Goal: Task Accomplishment & Management: Use online tool/utility

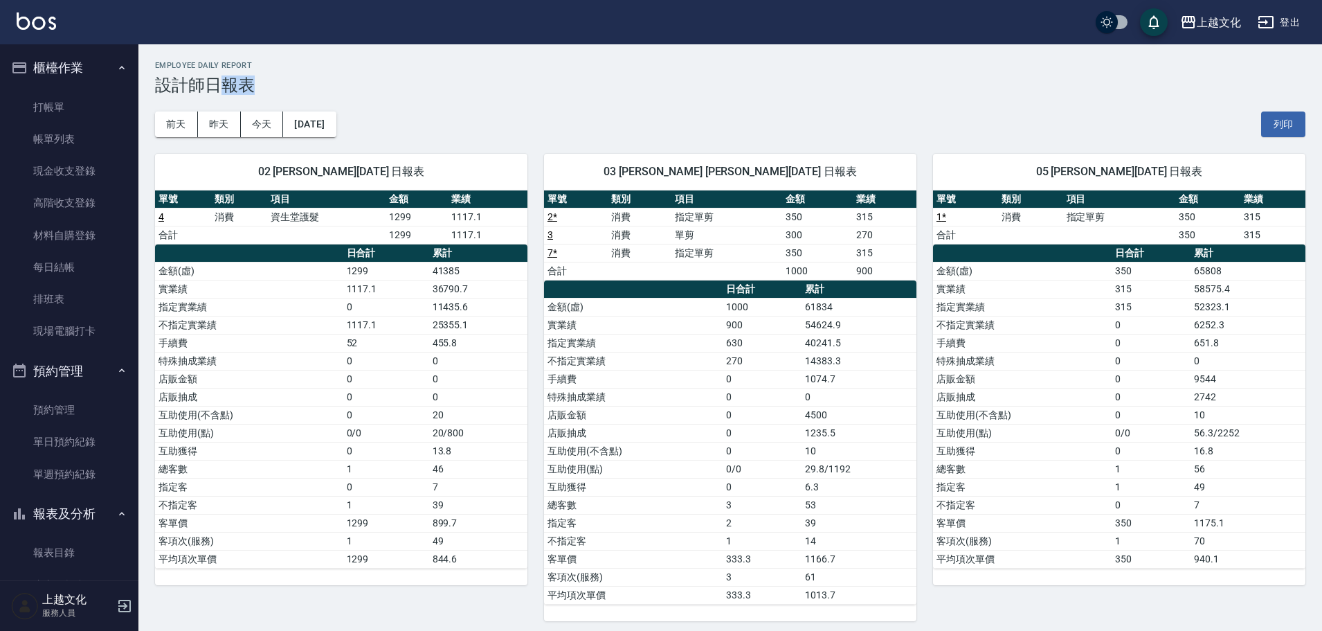
scroll to position [242, 0]
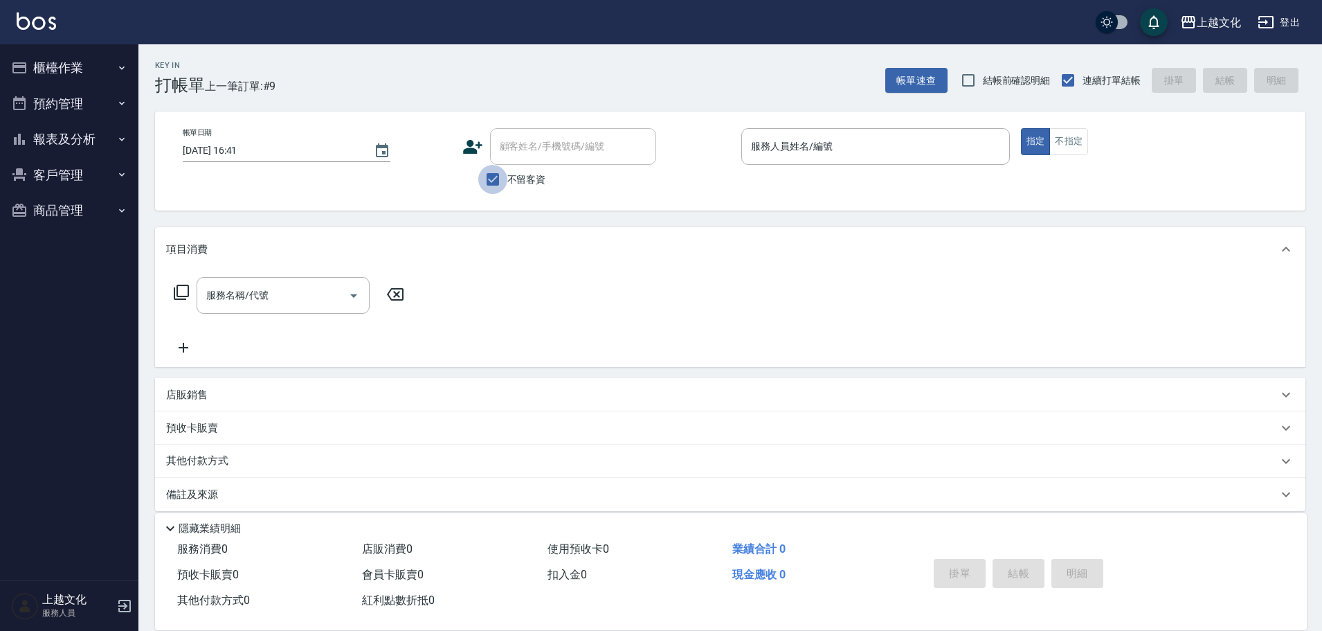
click at [494, 181] on input "不留客資" at bounding box center [492, 179] width 29 height 29
checkbox input "false"
click at [491, 157] on div "顧客姓名/手機號碼/編號" at bounding box center [573, 146] width 166 height 37
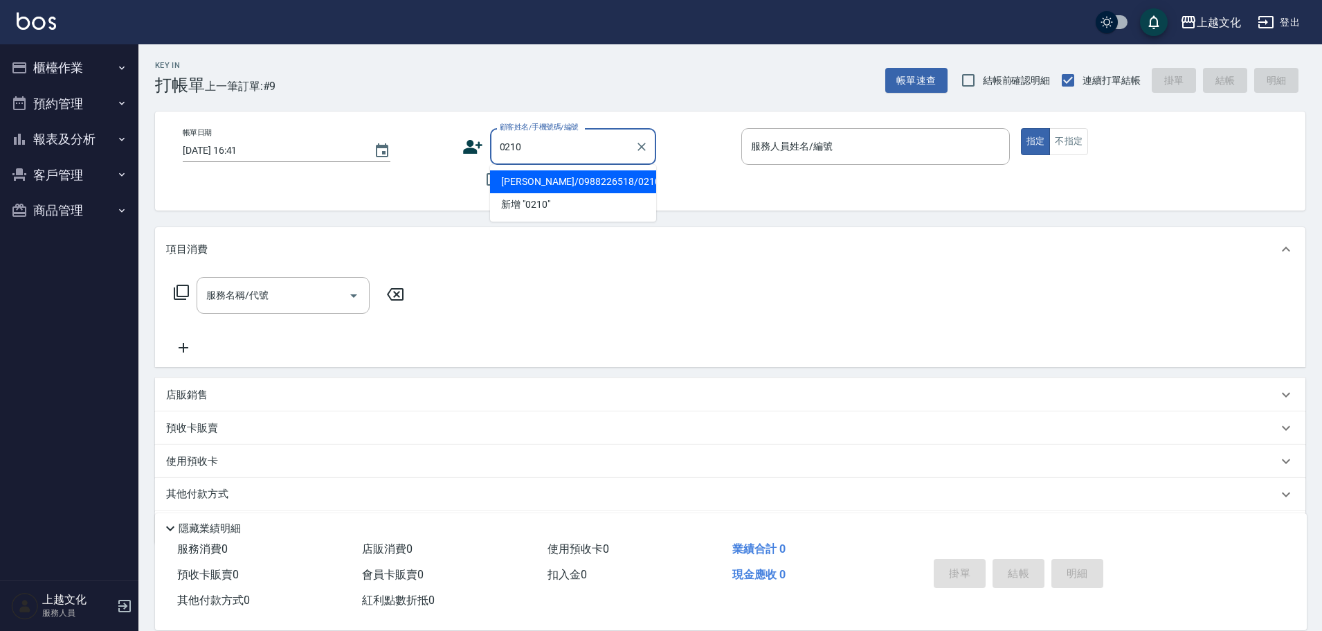
type input "袁維/0988226518/0210"
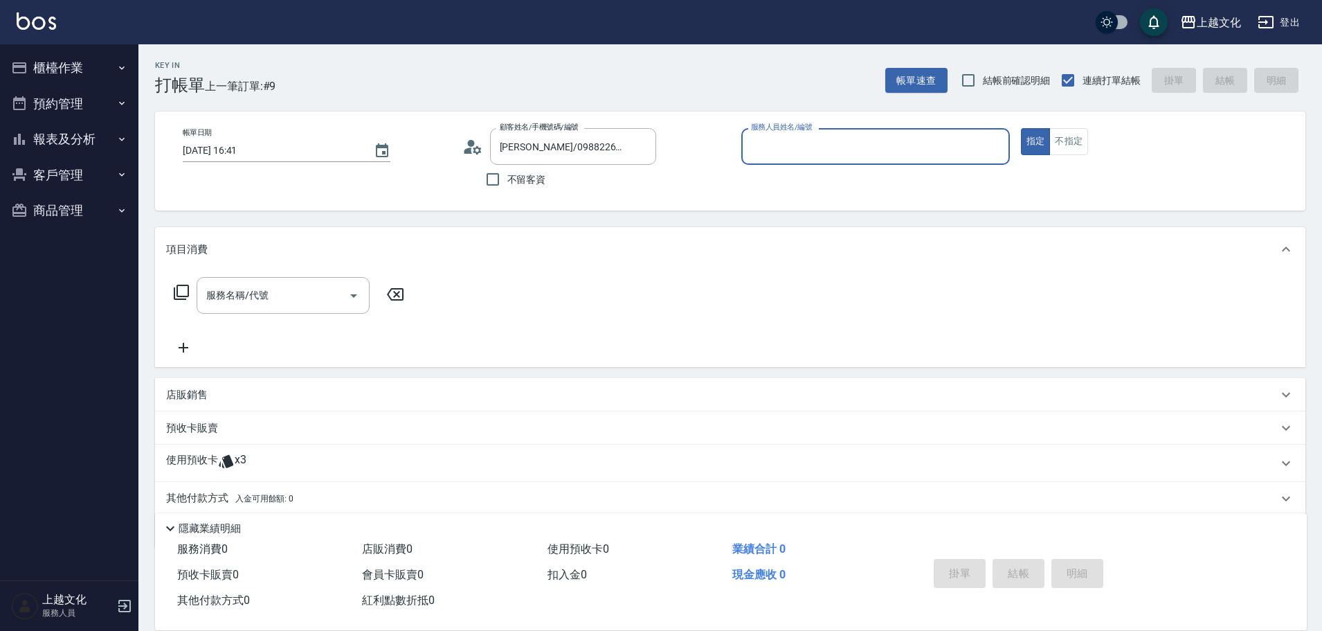
click at [811, 149] on input "服務人員姓名/編號" at bounding box center [876, 146] width 256 height 24
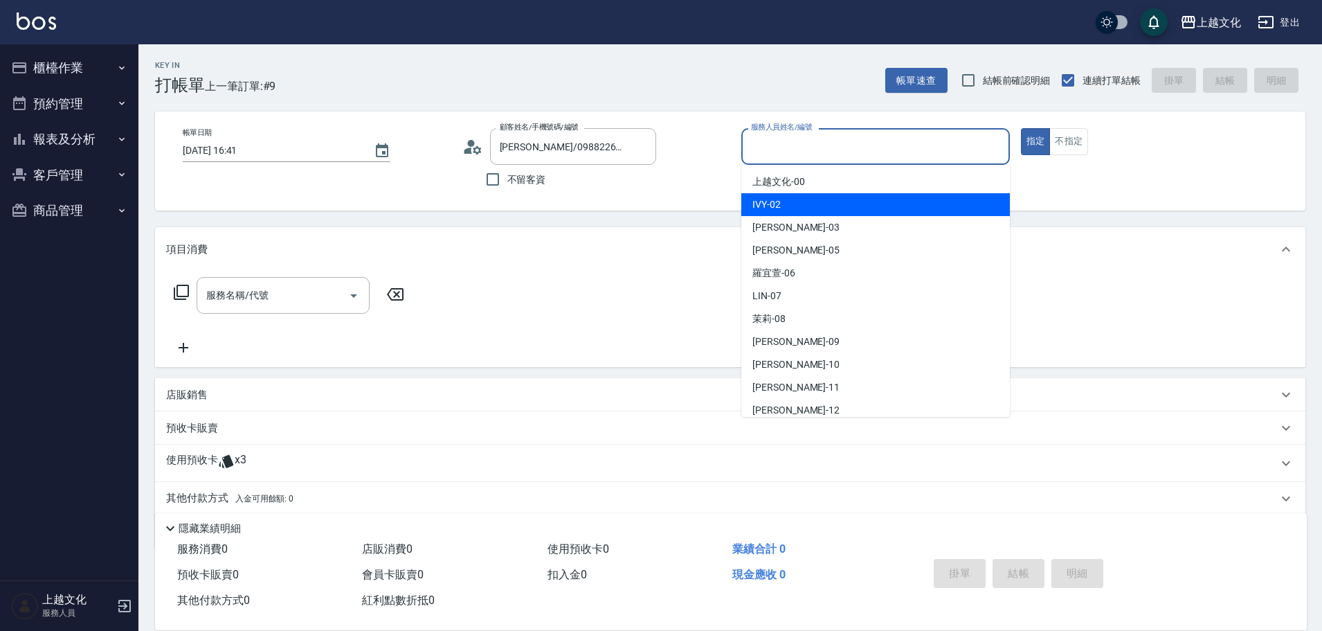
click at [787, 206] on div "IVY -02" at bounding box center [875, 204] width 269 height 23
type input "IVY-02"
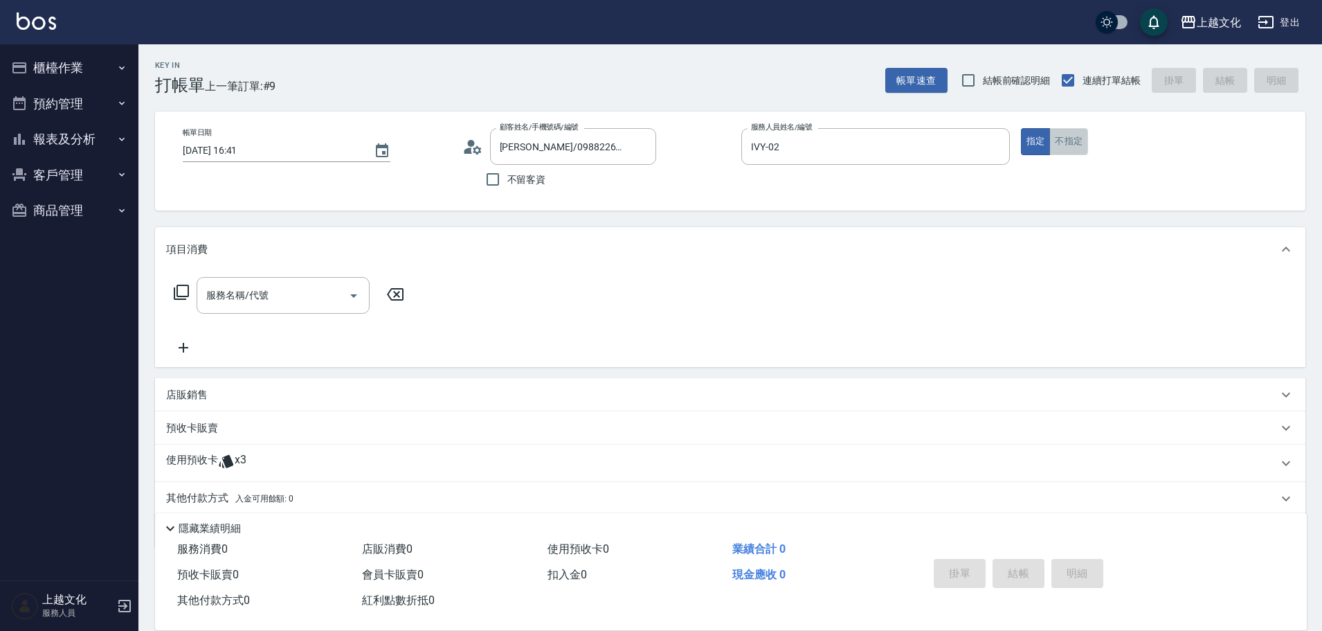
click at [1075, 140] on button "不指定" at bounding box center [1068, 141] width 39 height 27
click at [185, 293] on icon at bounding box center [181, 292] width 17 height 17
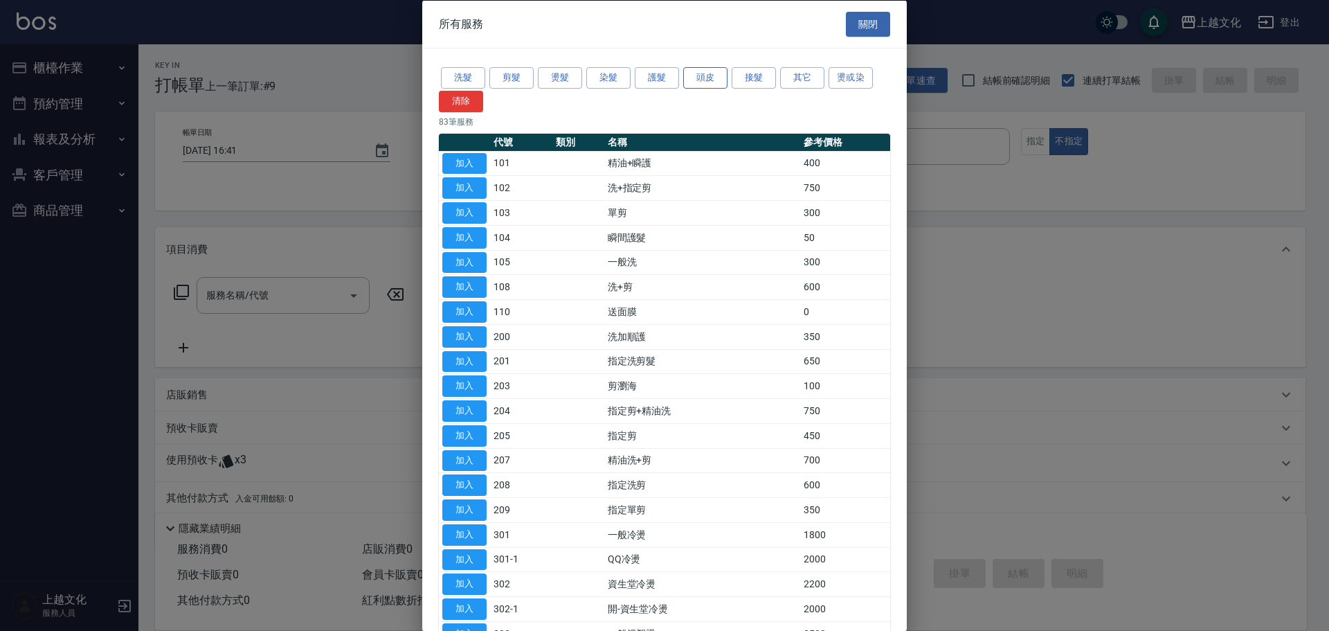
click at [698, 83] on button "頭皮" at bounding box center [705, 77] width 44 height 21
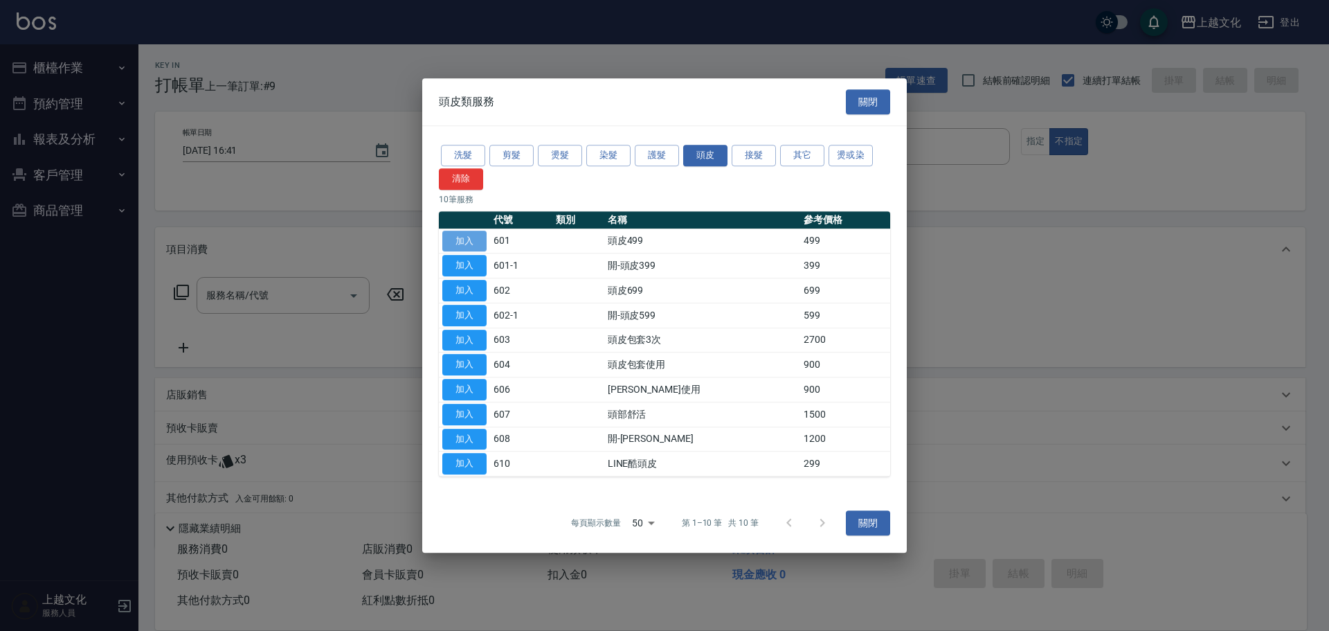
click at [462, 239] on button "加入" at bounding box center [464, 241] width 44 height 21
type input "頭皮499(601)"
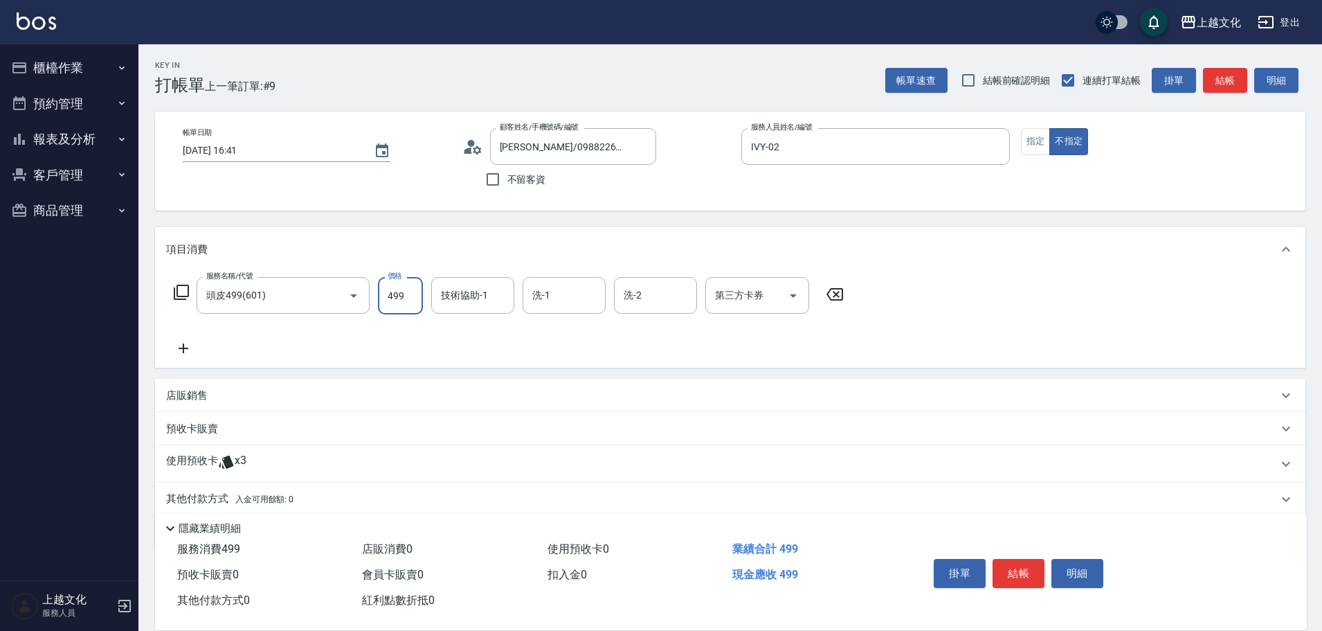
click at [413, 305] on input "499" at bounding box center [400, 295] width 45 height 37
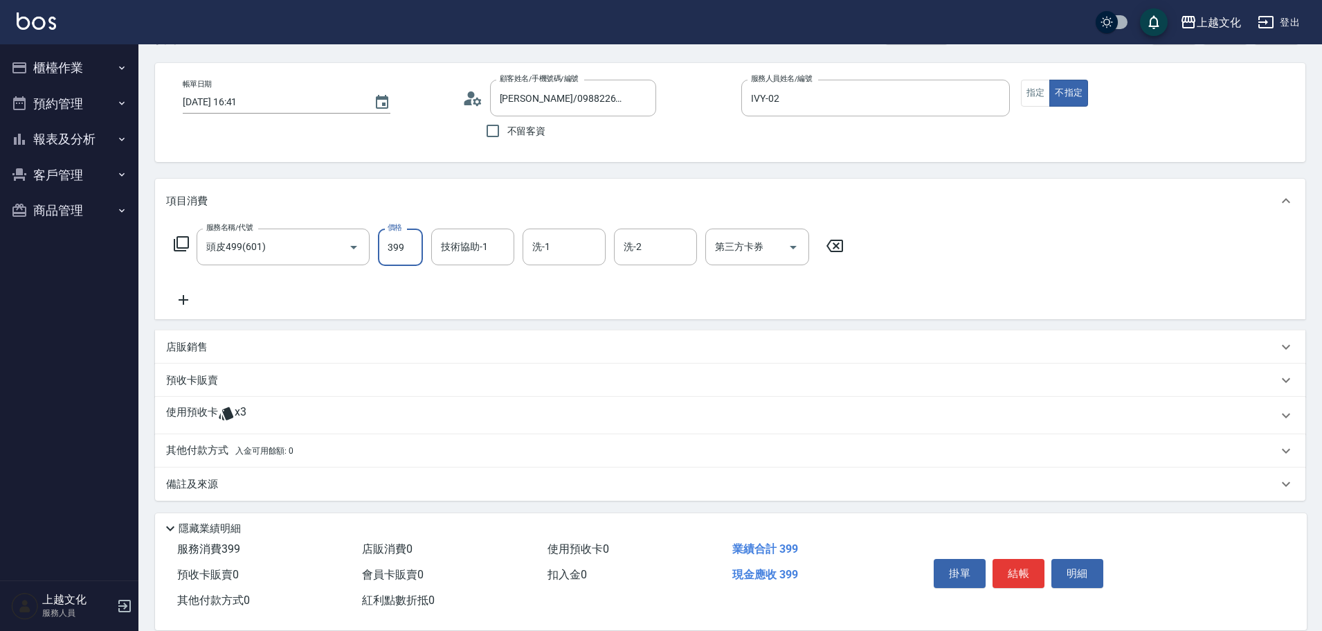
scroll to position [51, 0]
type input "399"
click at [199, 405] on p "使用預收卡" at bounding box center [192, 412] width 52 height 21
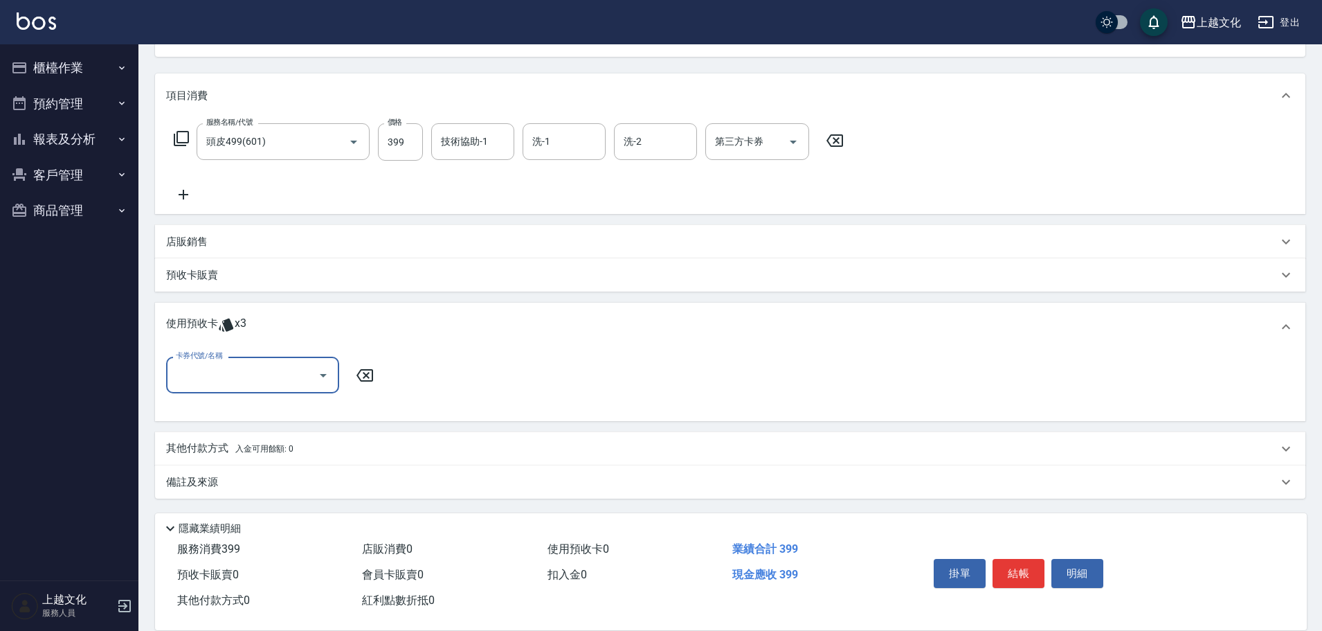
scroll to position [154, 0]
click at [189, 383] on input "卡券代號/名稱" at bounding box center [242, 374] width 140 height 24
click at [194, 402] on div "護髮包卡ˋ 剩餘3張" at bounding box center [252, 409] width 173 height 23
type input "護髮包卡ˋ"
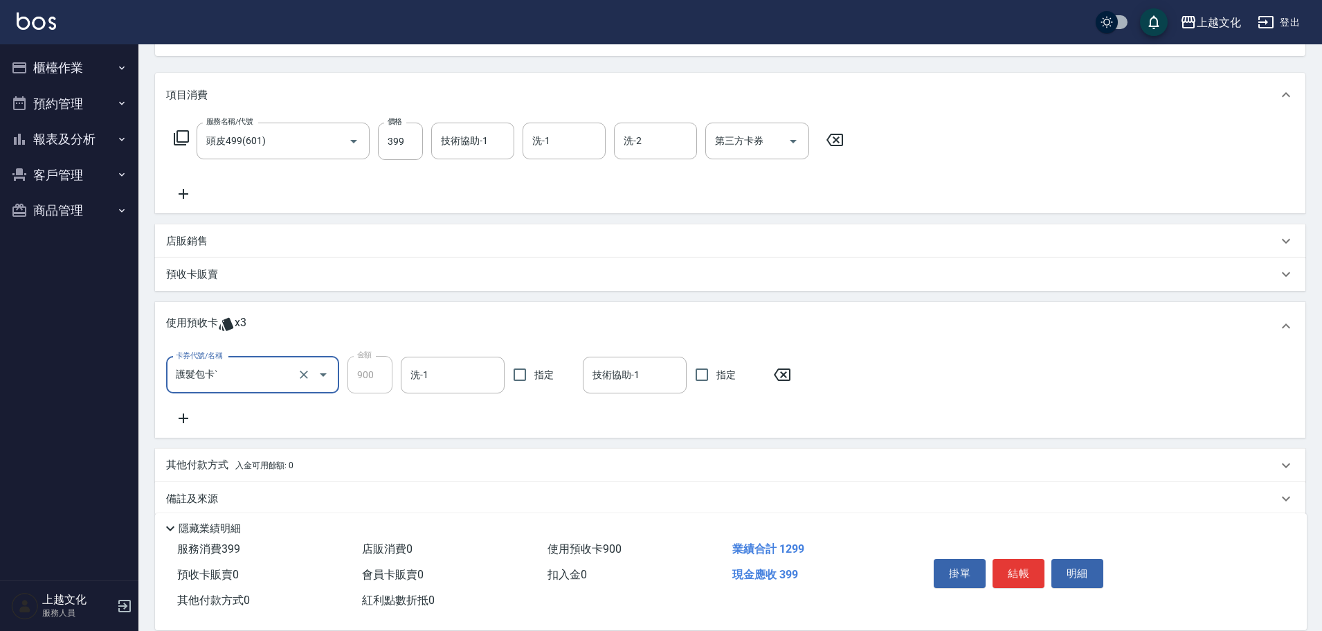
click at [1013, 572] on button "結帳" at bounding box center [1019, 573] width 52 height 29
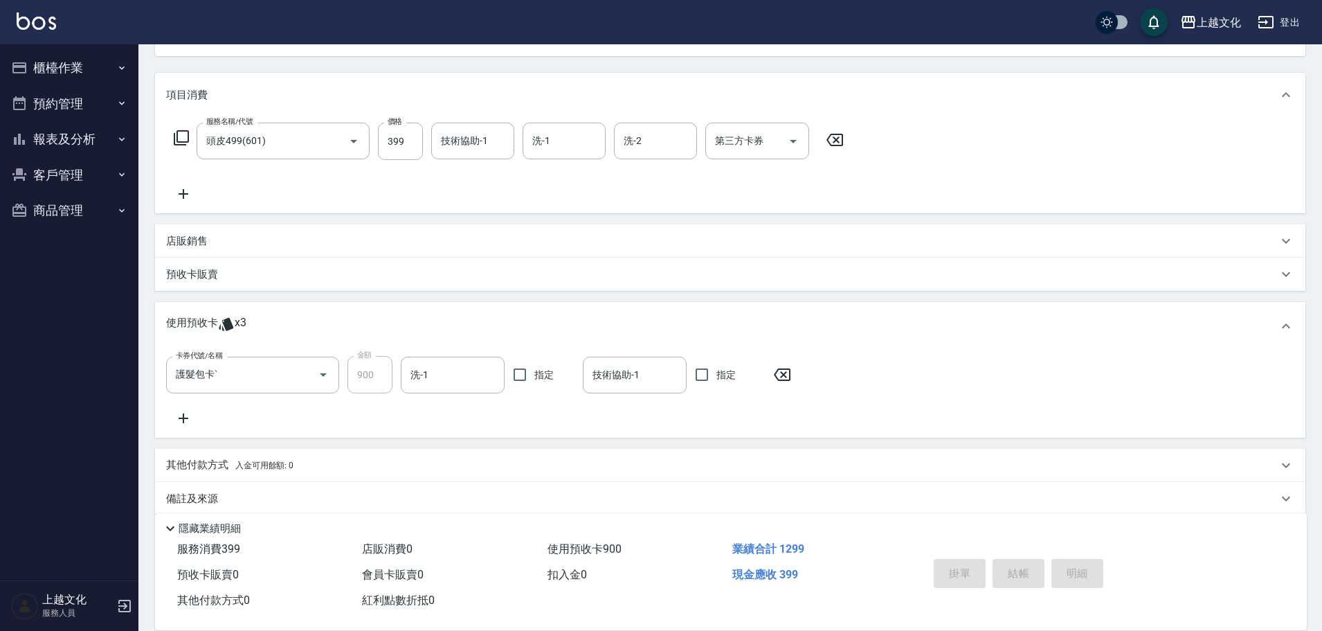
type input "[DATE] 16:42"
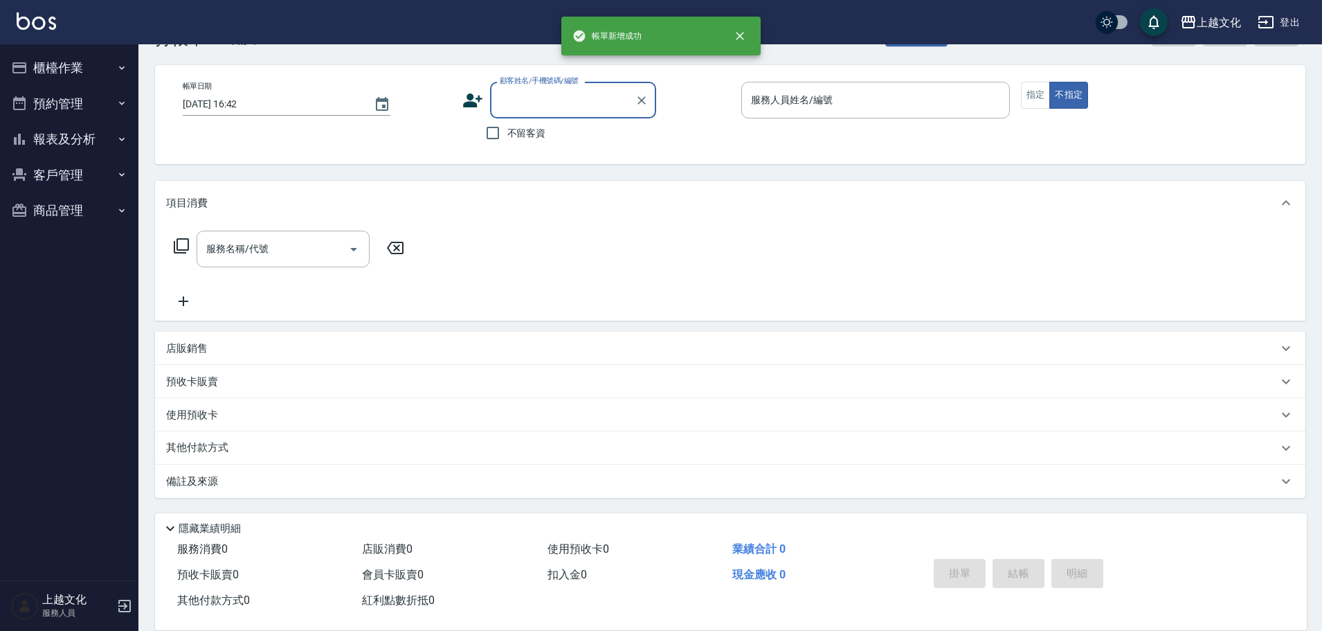
scroll to position [46, 0]
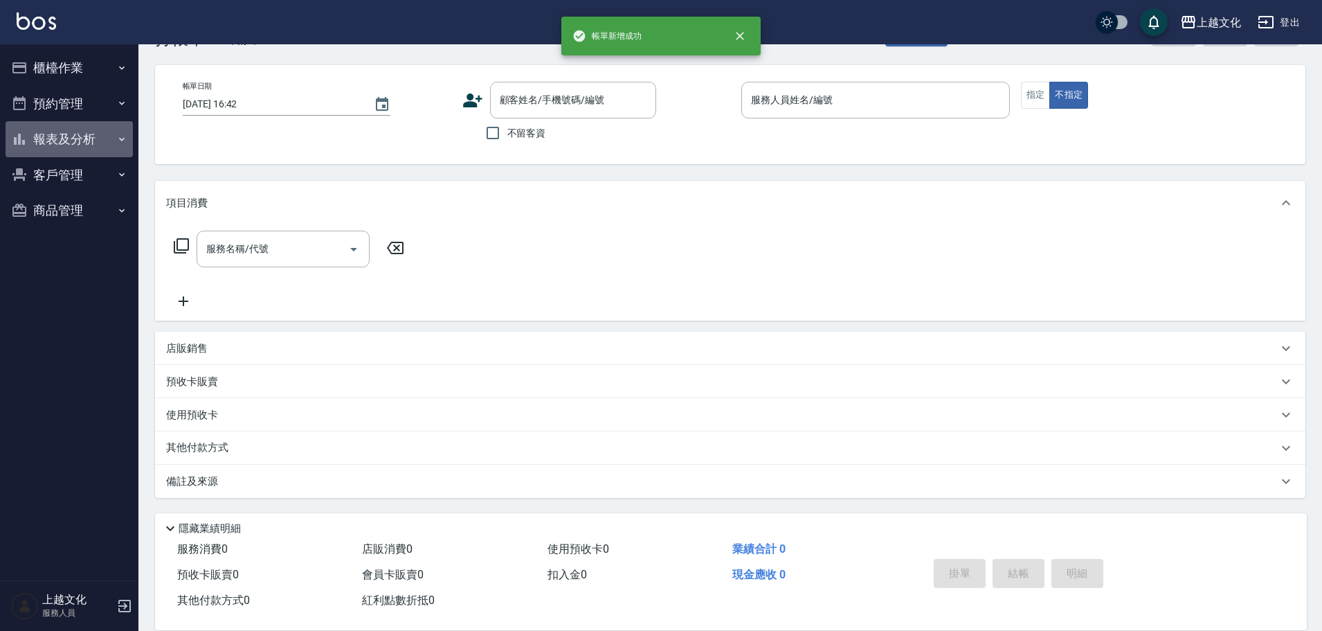
click at [62, 143] on button "報表及分析" at bounding box center [69, 139] width 127 height 36
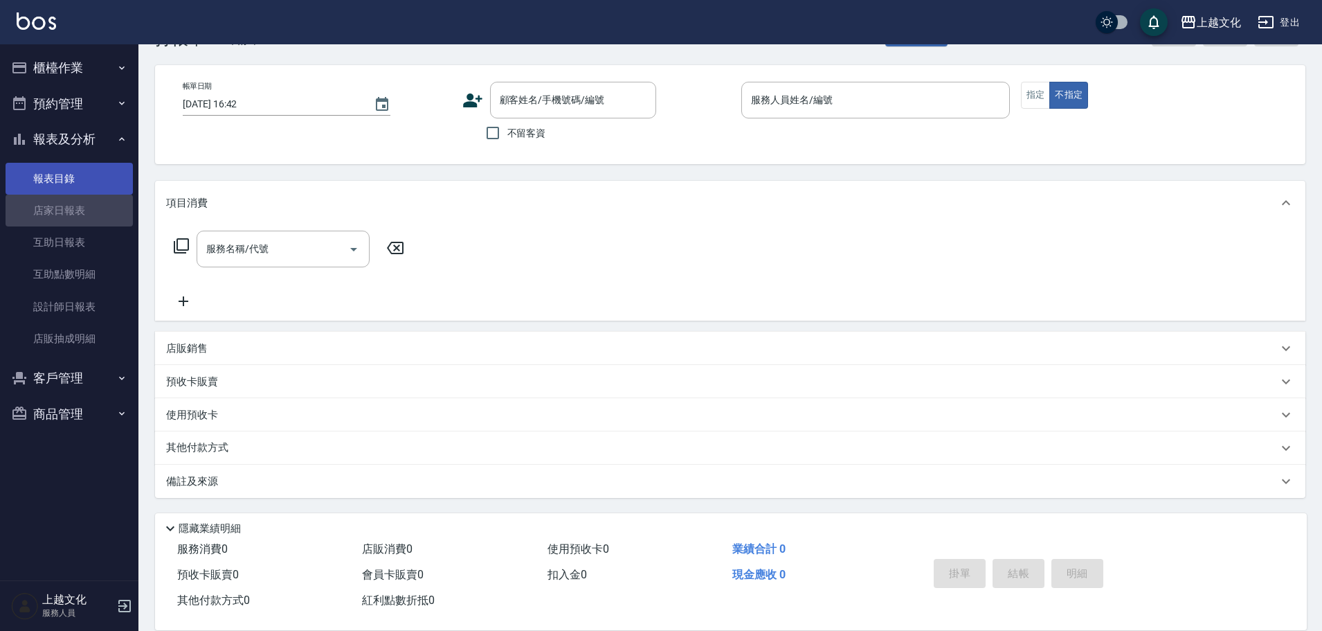
drag, startPoint x: 45, startPoint y: 201, endPoint x: 27, endPoint y: 190, distance: 21.1
click at [46, 201] on link "店家日報表" at bounding box center [69, 211] width 127 height 32
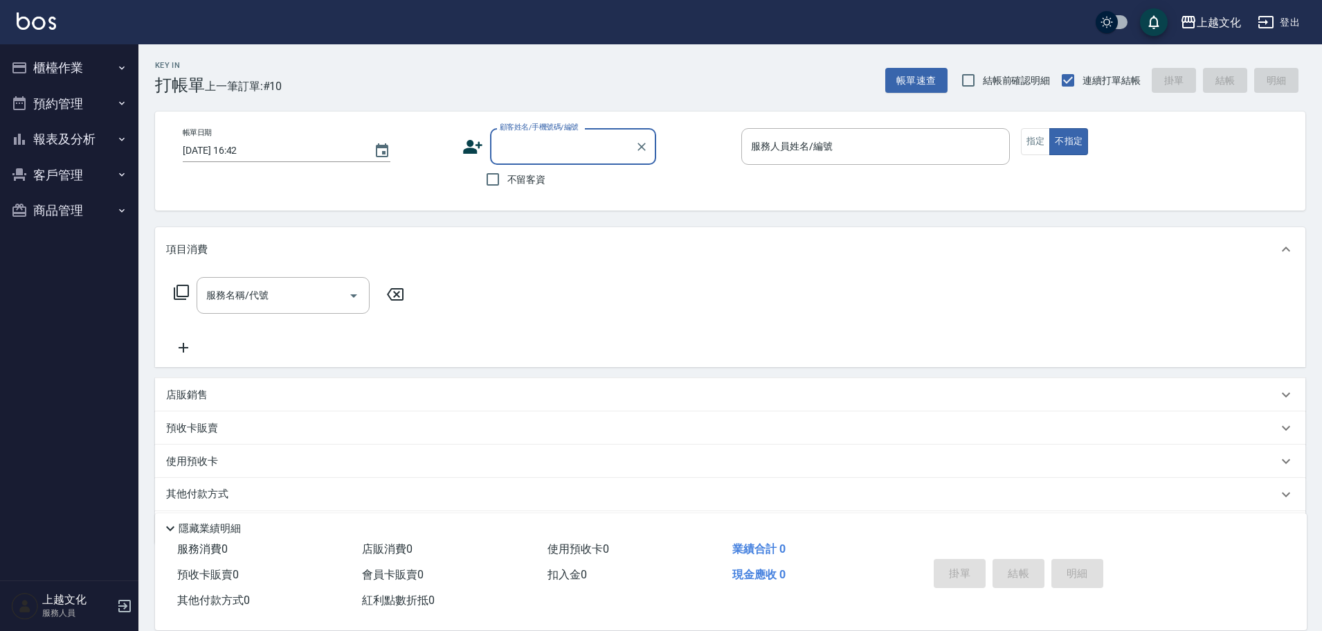
click at [56, 139] on button "報表及分析" at bounding box center [69, 139] width 127 height 36
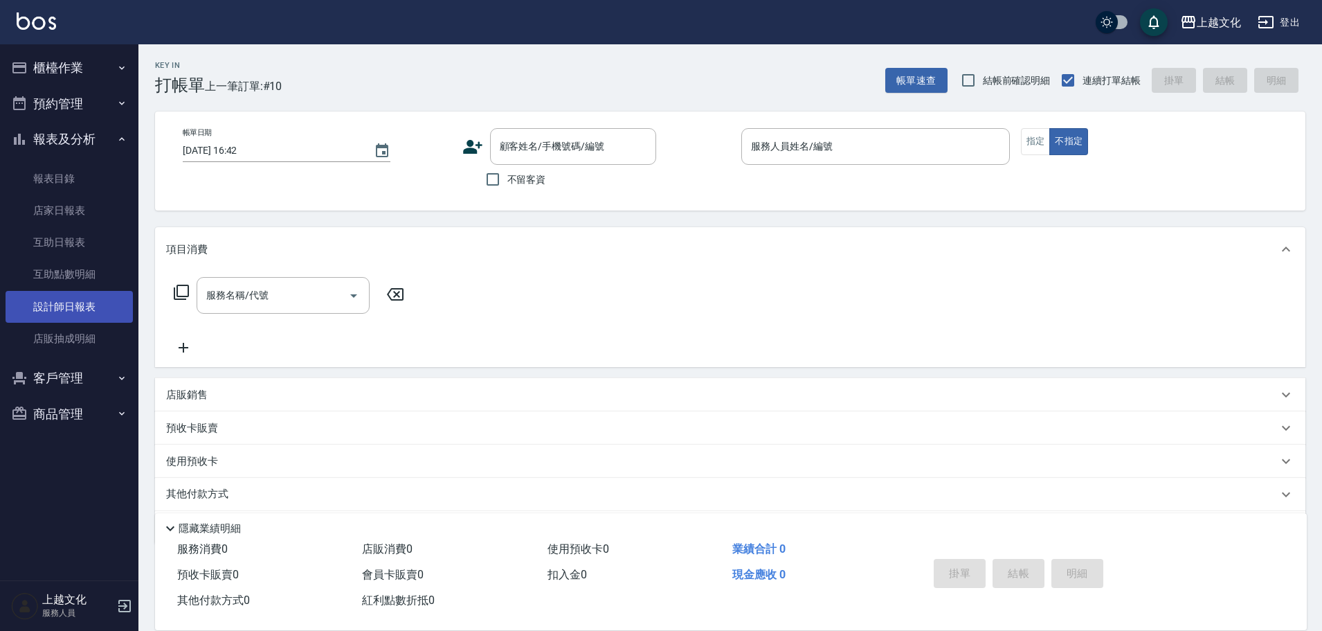
click at [37, 308] on link "設計師日報表" at bounding box center [69, 307] width 127 height 32
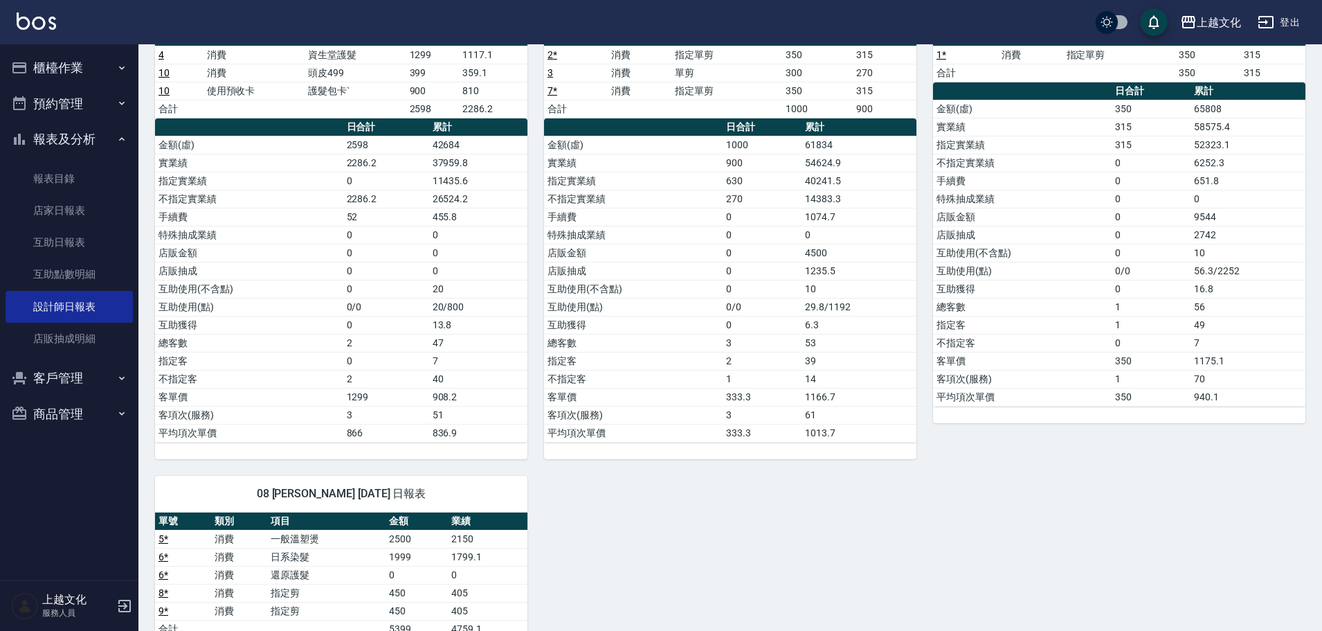
scroll to position [138, 0]
